Goal: Find specific page/section: Find specific page/section

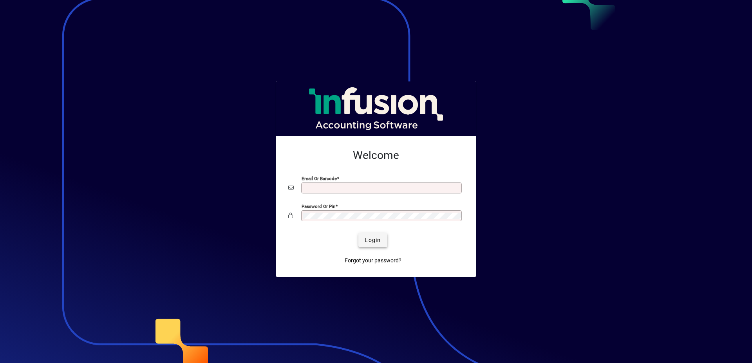
type input "**********"
click at [370, 246] on span "submit" at bounding box center [372, 240] width 29 height 19
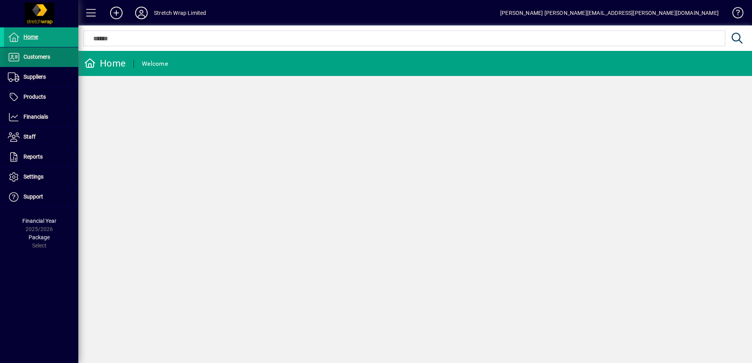
click at [22, 60] on span "Customers" at bounding box center [27, 56] width 46 height 9
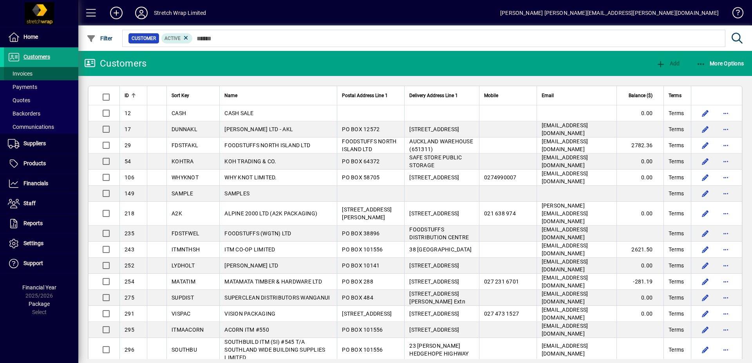
click at [23, 71] on span "Invoices" at bounding box center [20, 73] width 25 height 6
